Goal: Find specific page/section: Find specific page/section

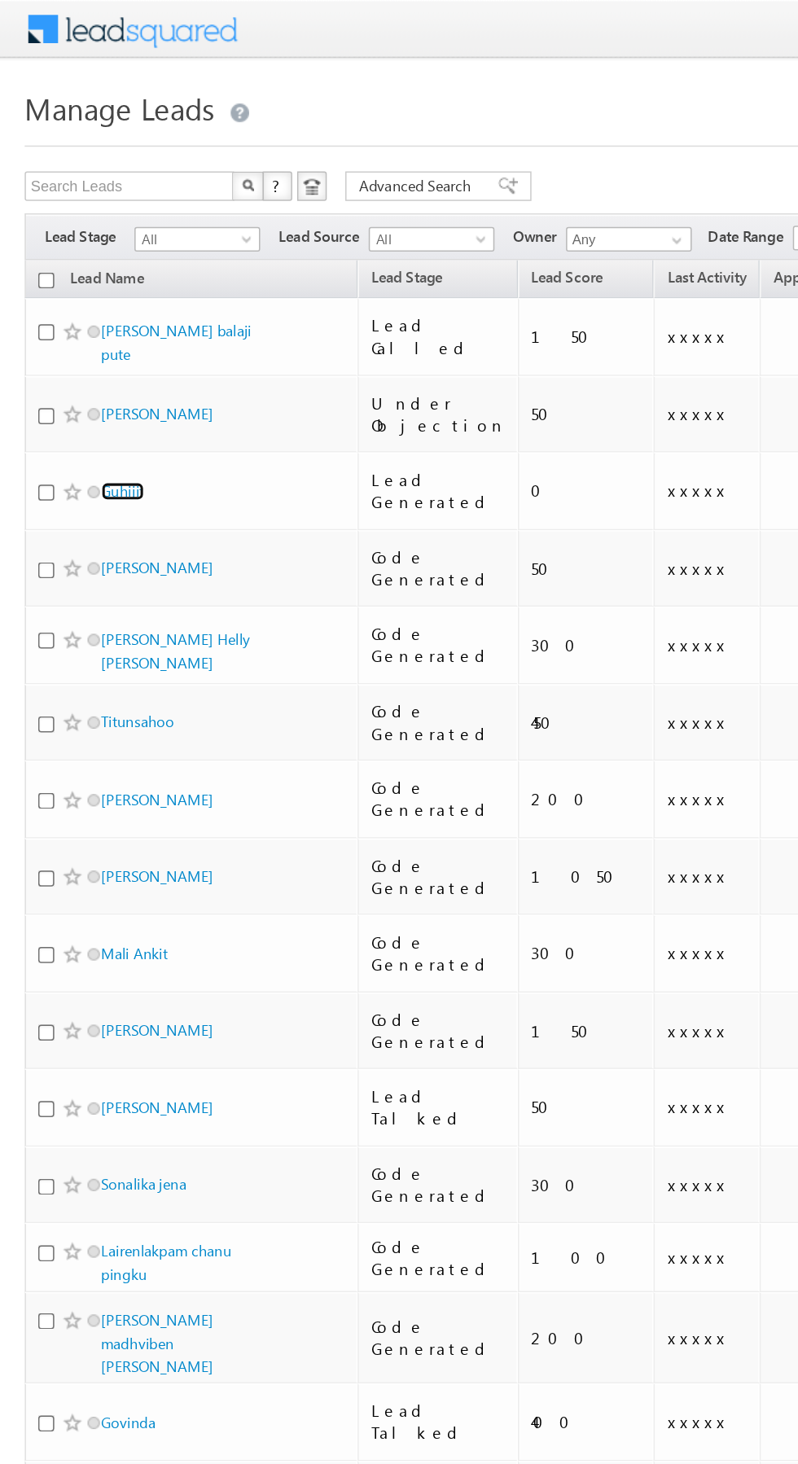
click at [78, 318] on link "Guhijit" at bounding box center [81, 324] width 28 height 12
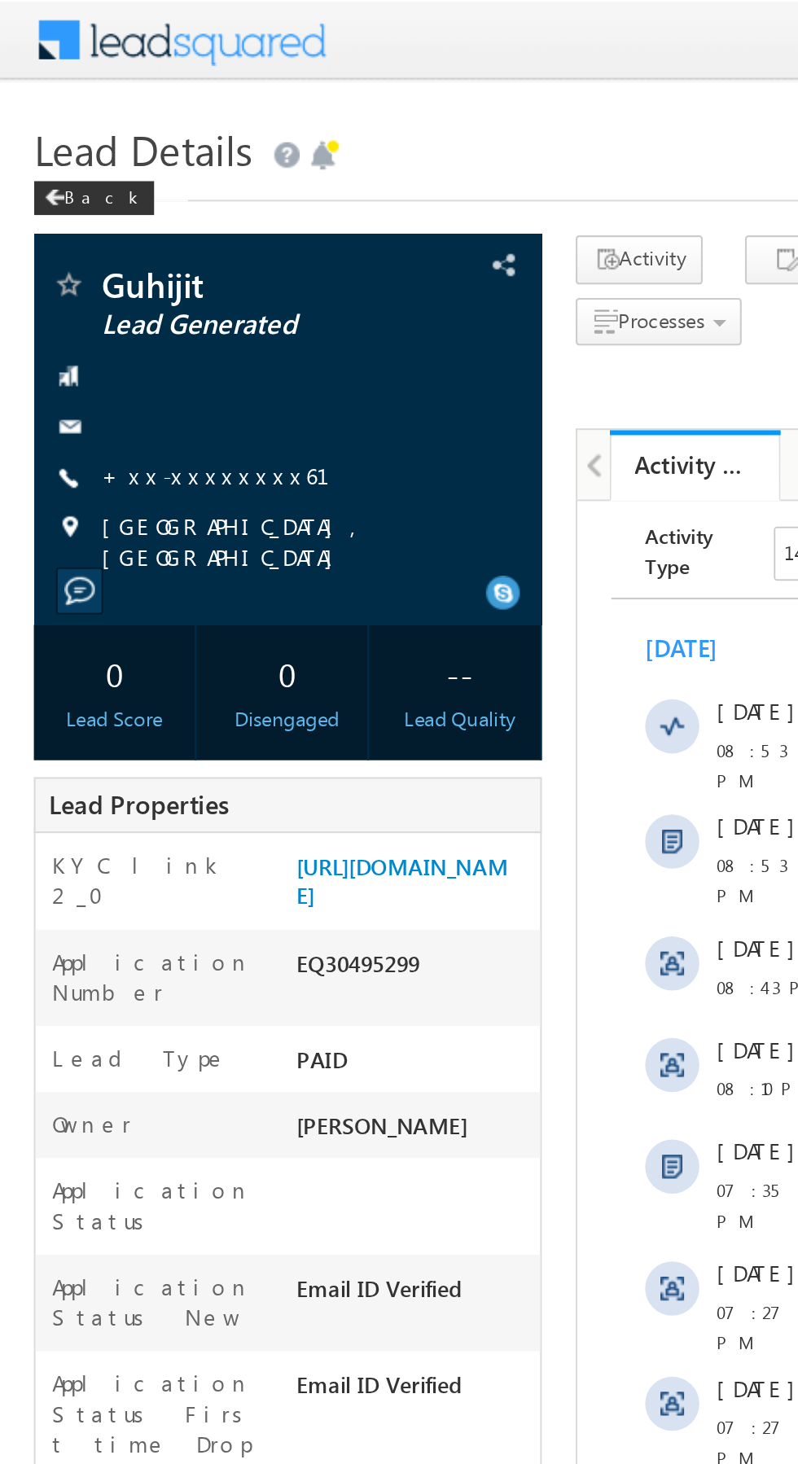
click at [103, 224] on link "+xx-xxxxxxxx61" at bounding box center [113, 228] width 129 height 14
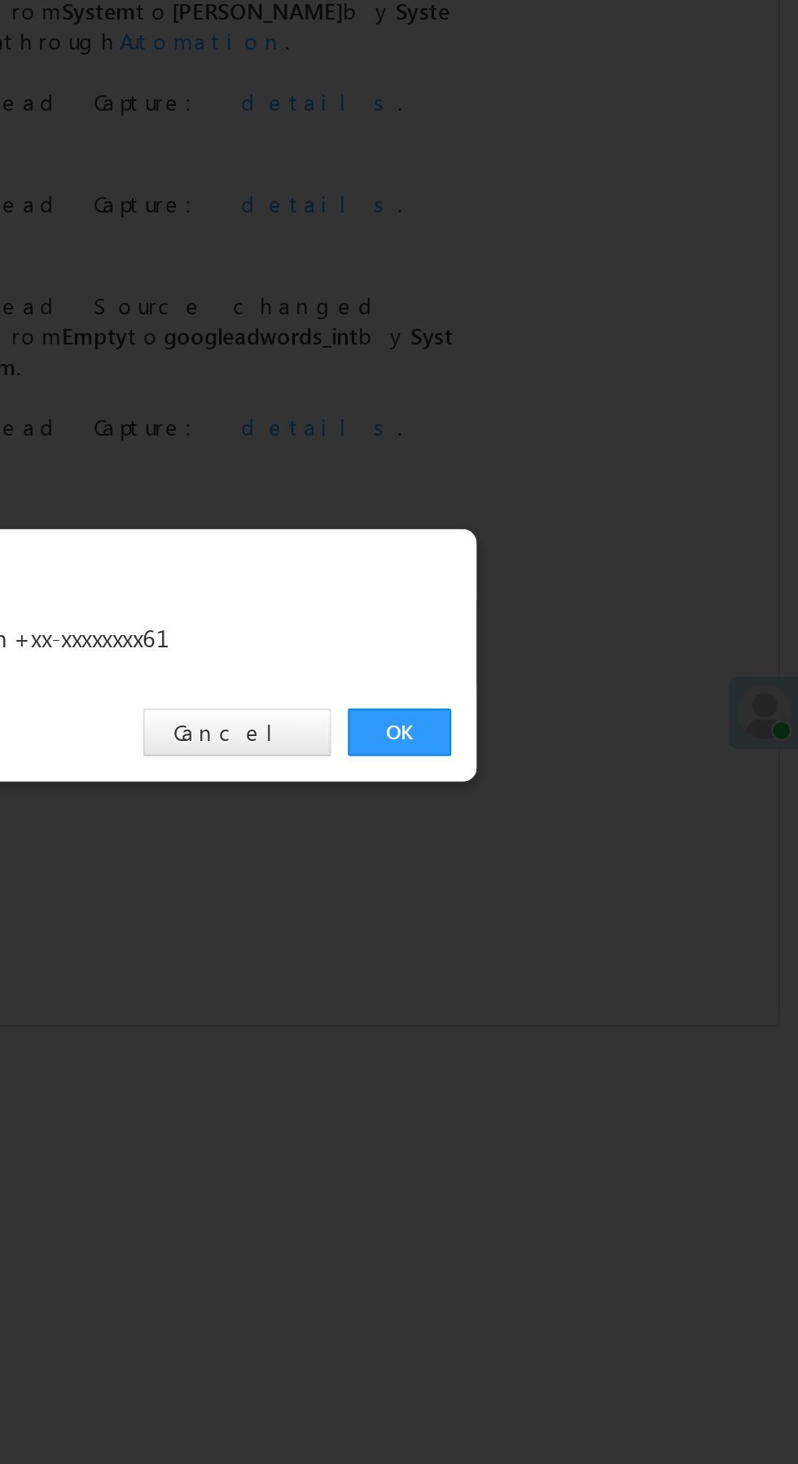
click at [597, 753] on link "OK" at bounding box center [599, 758] width 50 height 23
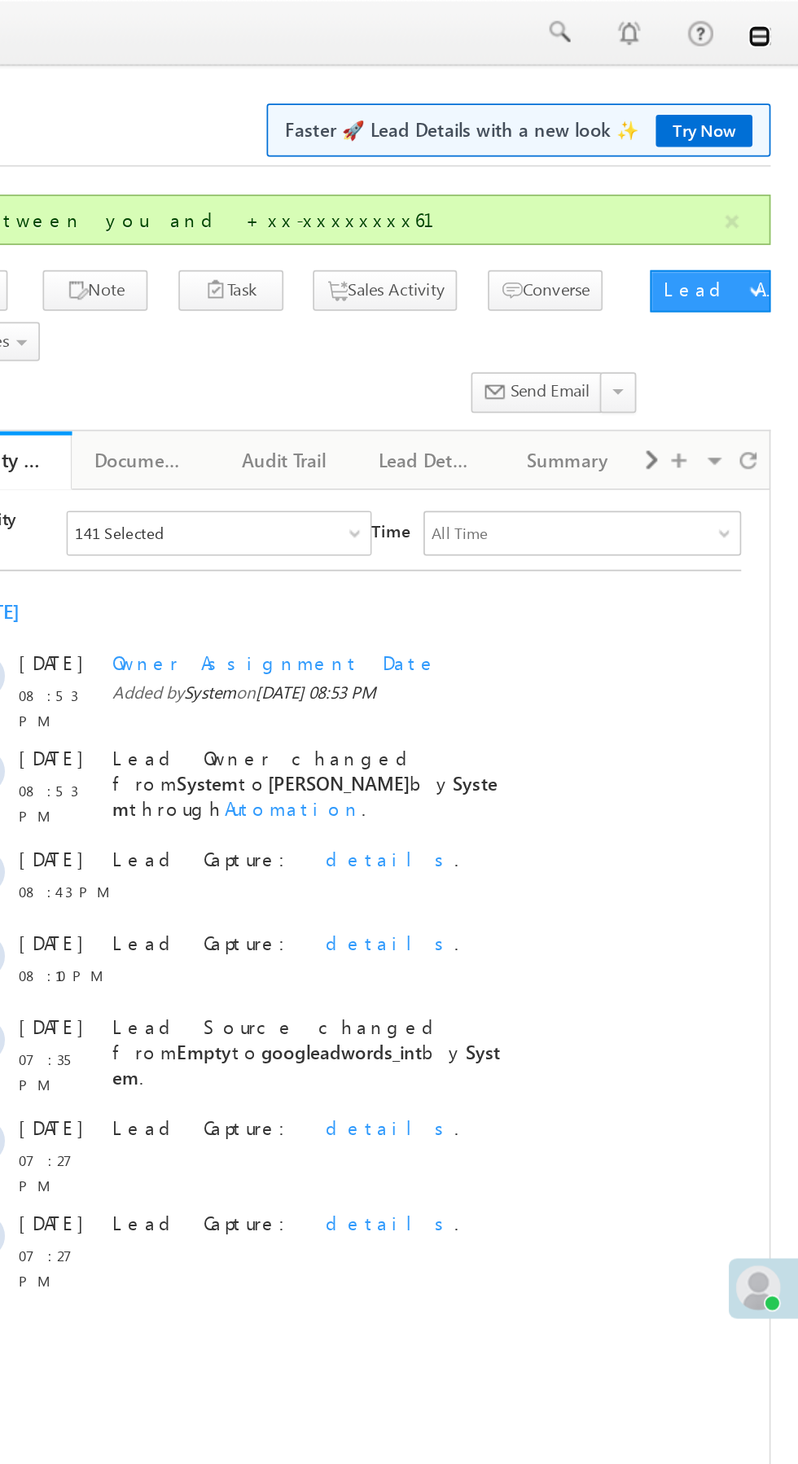
click at [775, 23] on link at bounding box center [774, 21] width 13 height 13
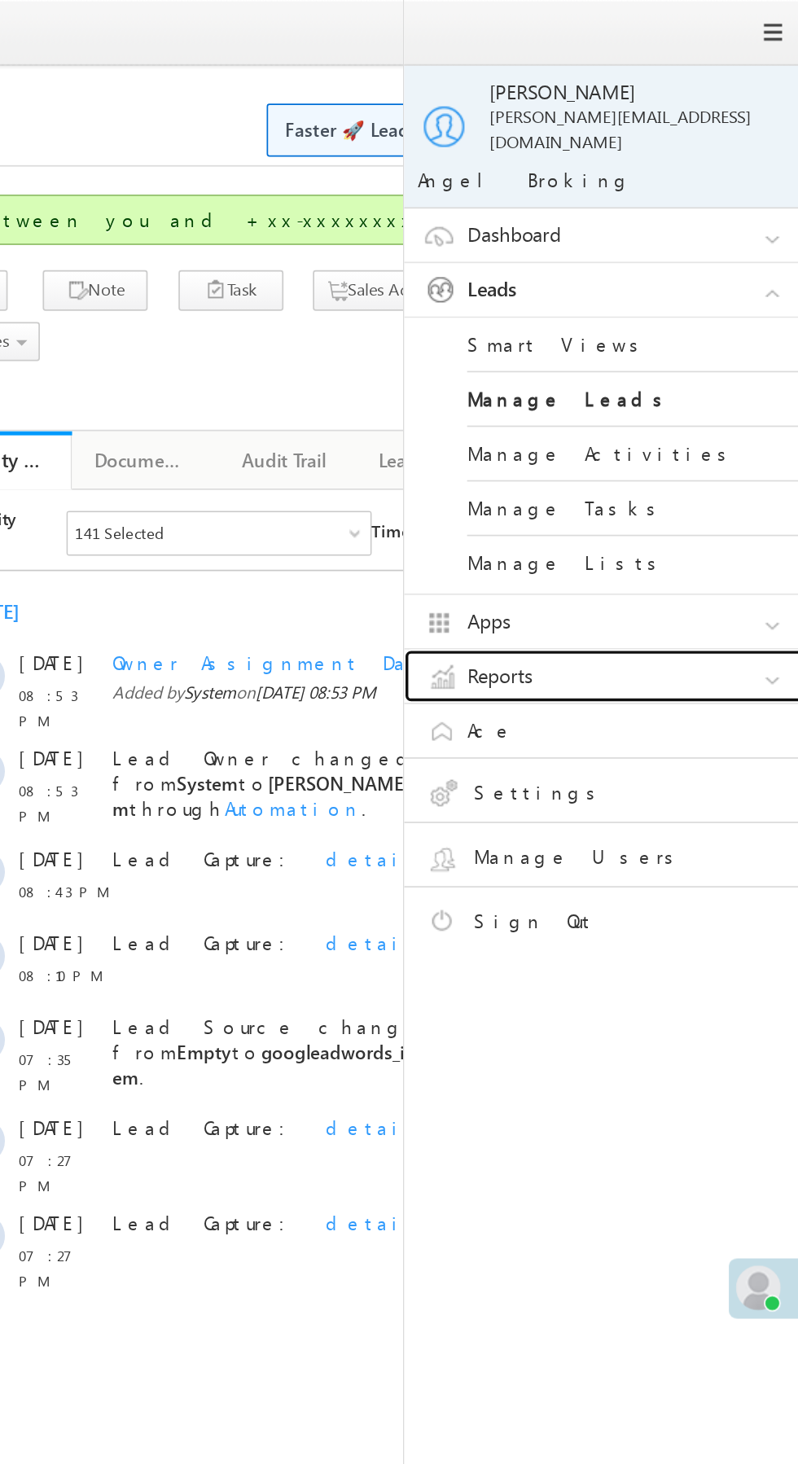
click at [670, 383] on link "Reports" at bounding box center [690, 393] width 244 height 31
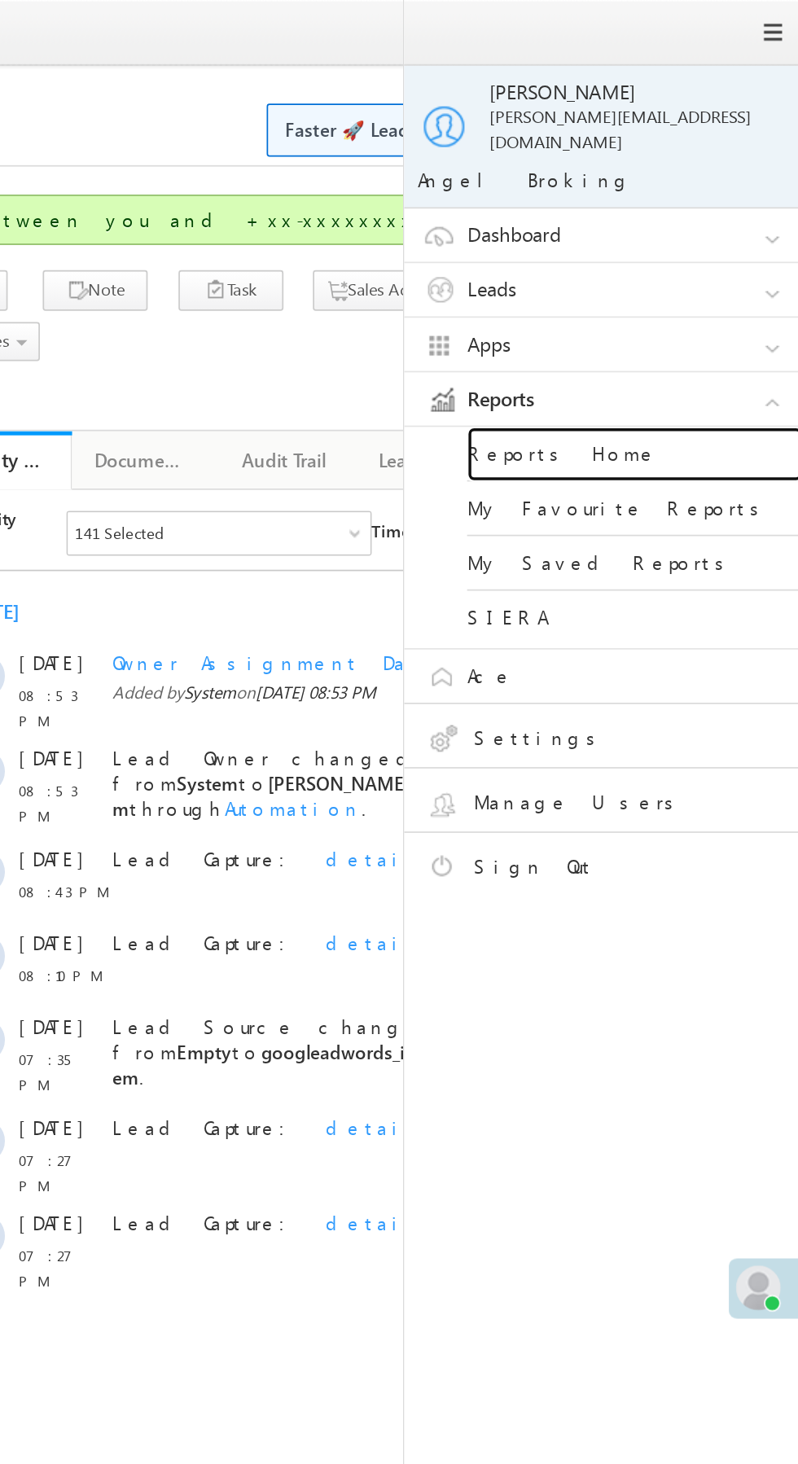
click at [700, 258] on link "Reports Home" at bounding box center [702, 264] width 195 height 32
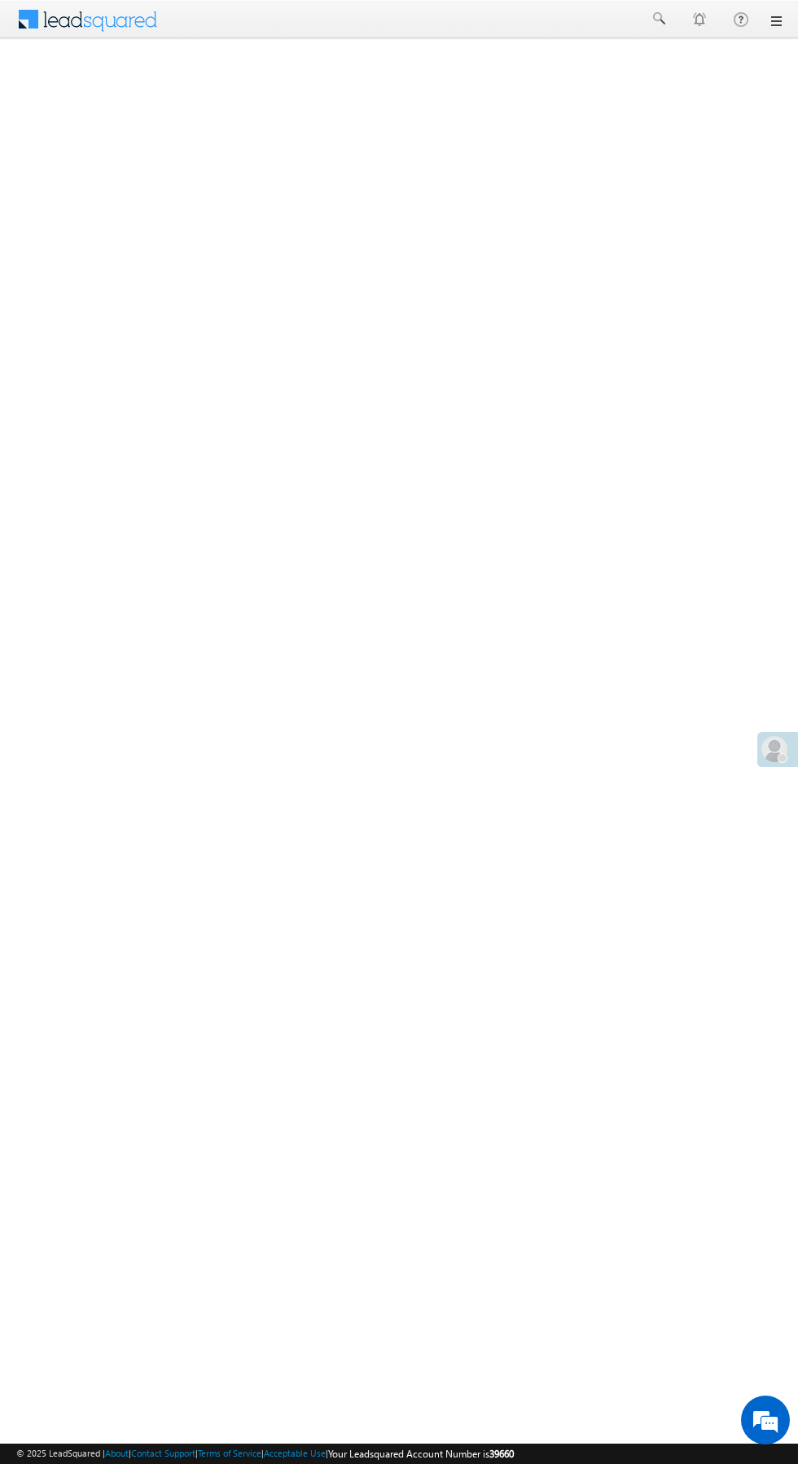
scroll to position [24, 0]
